Goal: Information Seeking & Learning: Learn about a topic

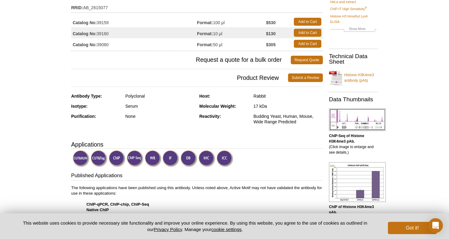
click at [168, 157] on img at bounding box center [171, 158] width 17 height 17
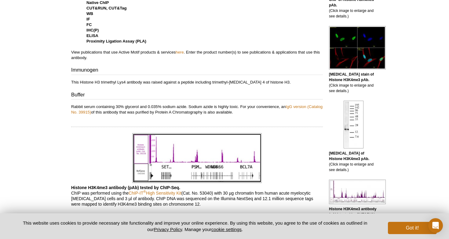
click at [347, 80] on b "[MEDICAL_DATA] stain of Histone H3K4me3 pAb." at bounding box center [351, 77] width 45 height 10
click at [344, 89] on p "[MEDICAL_DATA] stain of Histone H3K4me3 pAb. (Click image to enlarge and see de…" at bounding box center [353, 83] width 49 height 22
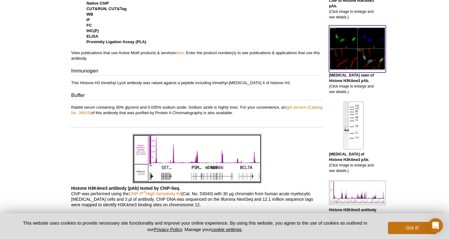
scroll to position [663, 0]
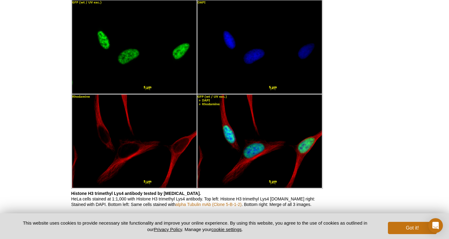
scroll to position [666, 0]
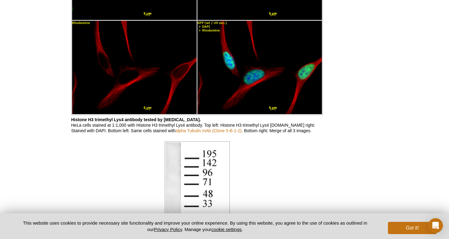
scroll to position [732, 0]
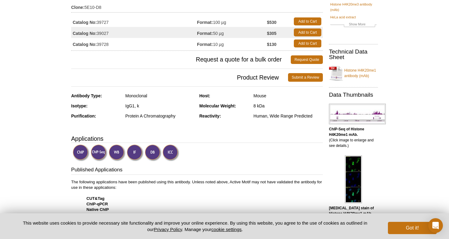
scroll to position [174, 0]
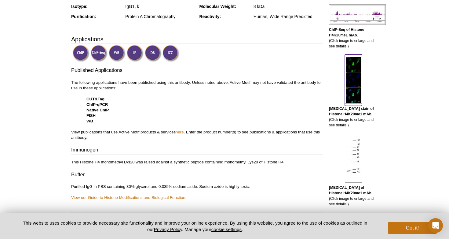
click at [358, 90] on img at bounding box center [353, 80] width 17 height 48
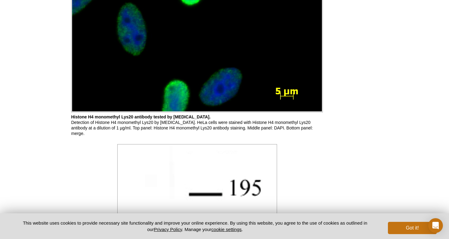
scroll to position [1150, 0]
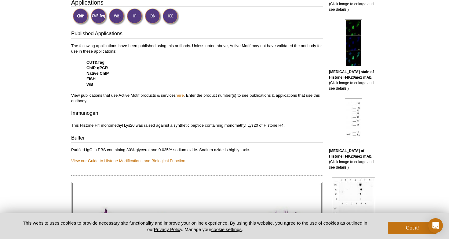
scroll to position [212, 0]
